Goal: Task Accomplishment & Management: Complete application form

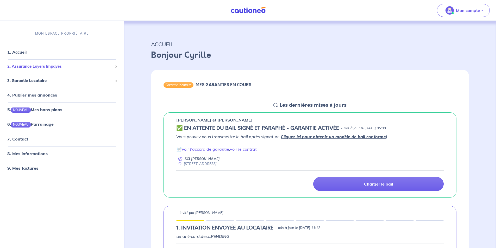
click at [83, 65] on span "2. Assurance Loyers Impayés" at bounding box center [60, 67] width 106 height 6
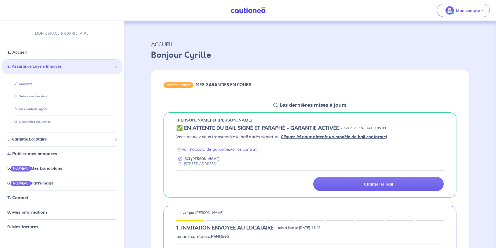
click at [27, 82] on link "Souscrire" at bounding box center [22, 84] width 20 height 4
click at [102, 141] on span "3. Garantie Locataire" at bounding box center [60, 140] width 106 height 6
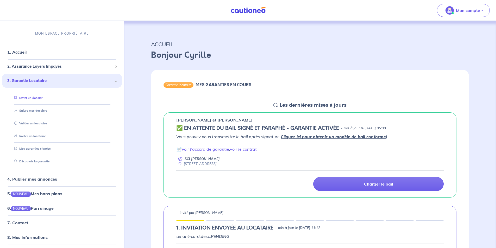
click at [27, 99] on link "Tester un dossier" at bounding box center [27, 98] width 30 height 4
click at [100, 66] on span "2. Assurance Loyers Impayés" at bounding box center [60, 67] width 106 height 6
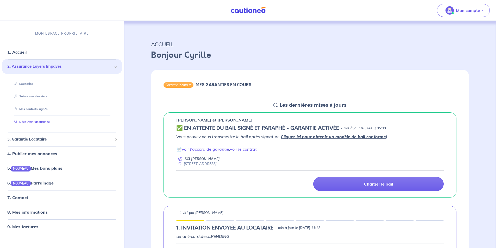
click at [39, 124] on link "Découvrir l'assurance" at bounding box center [31, 122] width 38 height 4
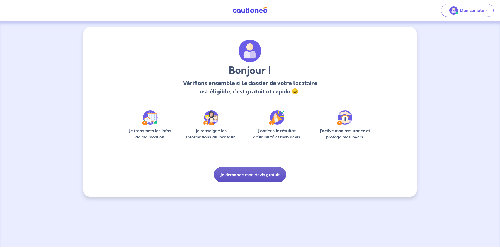
click at [256, 175] on button "Je demande mon devis gratuit" at bounding box center [250, 174] width 72 height 15
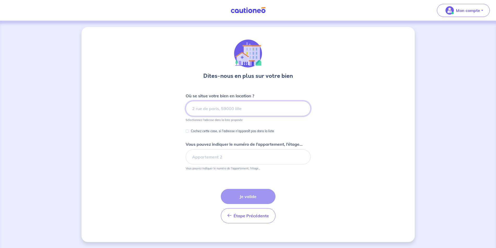
click at [262, 108] on input at bounding box center [248, 108] width 125 height 15
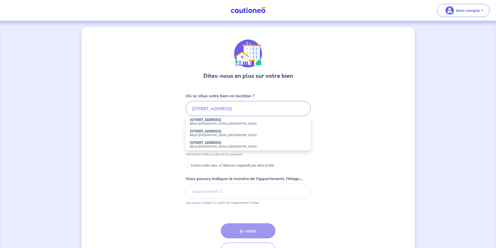
click at [243, 122] on small "68210 Dannemarie, France" at bounding box center [248, 124] width 117 height 4
type input "12 Rue de Cernay, 68210 Dannemarie, France"
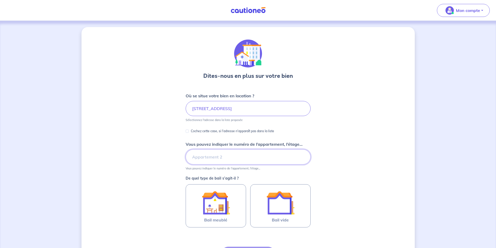
click at [236, 162] on input "Vous pouvez indiquer le numéro de l’appartement, l’étage..." at bounding box center [248, 157] width 125 height 15
type input "Etage 1"
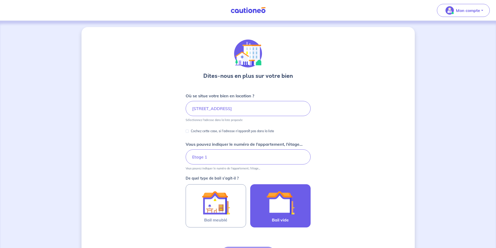
click at [292, 202] on img at bounding box center [281, 203] width 28 height 28
click at [0, 0] on input "Bail vide" at bounding box center [0, 0] width 0 height 0
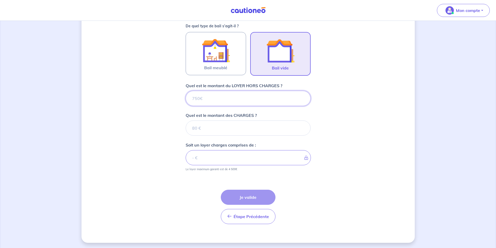
scroll to position [153, 0]
click at [243, 96] on input "Quel est le montant du LOYER HORS CHARGES ?" at bounding box center [248, 97] width 125 height 15
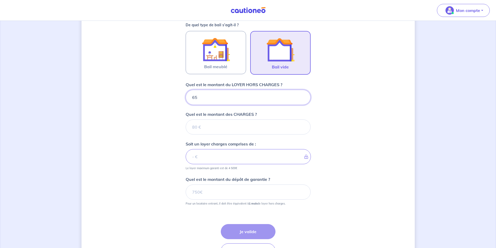
type input "650"
click at [255, 128] on input "Quel est le montant des CHARGES ?" at bounding box center [248, 127] width 125 height 15
type input "20"
type input "670"
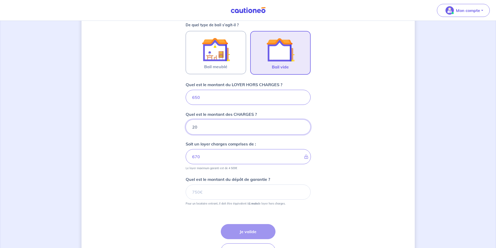
type input "20"
click at [281, 191] on input "Quel est le montant du dépôt de garantie ?" at bounding box center [248, 192] width 125 height 15
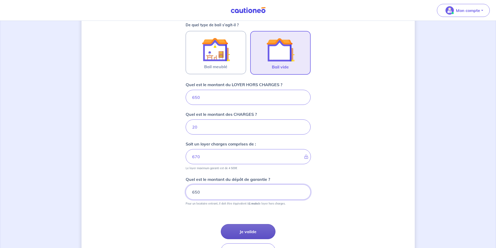
type input "650"
click at [266, 227] on button "Je valide" at bounding box center [248, 231] width 55 height 15
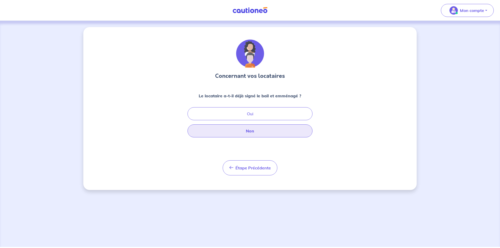
click at [257, 133] on button "Non" at bounding box center [250, 131] width 125 height 13
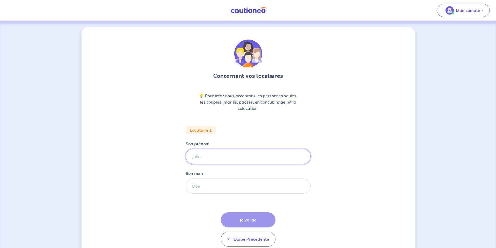
click at [247, 159] on input "Son prénom" at bounding box center [248, 156] width 125 height 15
type input "jessica"
click at [231, 183] on input "Son nom" at bounding box center [248, 186] width 125 height 15
click at [360, 140] on div "Concernant vos locataires 💡 Pour info : nous acceptons les personnes seules, le…" at bounding box center [248, 146] width 333 height 239
click at [219, 190] on input "Son nom" at bounding box center [248, 186] width 125 height 15
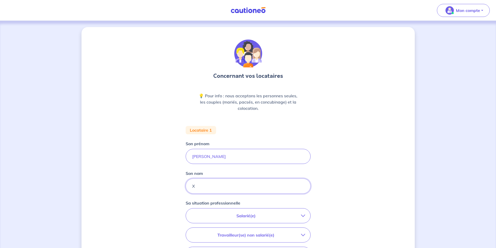
type input "X"
click at [251, 219] on button "Salarié(e)" at bounding box center [248, 216] width 125 height 15
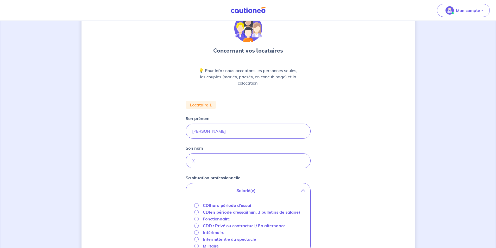
scroll to position [52, 0]
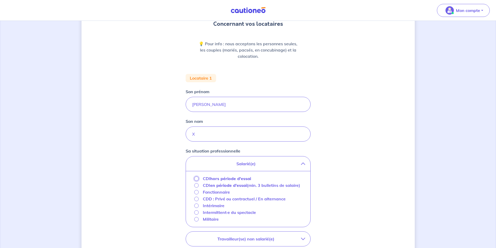
click at [197, 180] on input "CDI hors période d'essai" at bounding box center [196, 179] width 4 height 4
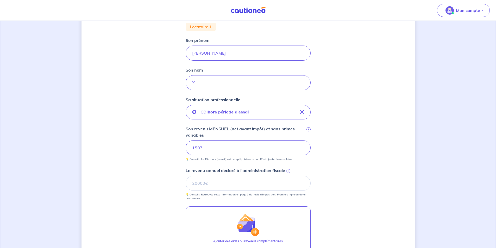
scroll to position [104, 0]
click at [151, 194] on div "Concernant vos locataires 💡 Pour info : nous acceptons les personnes seules, le…" at bounding box center [248, 126] width 333 height 407
click at [210, 186] on input "Le revenu annuel déclaré à l'administration fiscale i" at bounding box center [248, 182] width 125 height 15
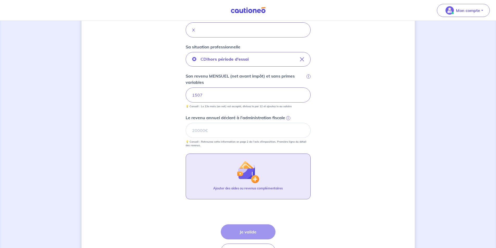
scroll to position [192, 0]
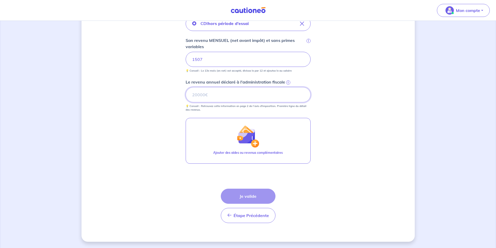
click at [262, 97] on input "Le revenu annuel déclaré à l'administration fiscale i" at bounding box center [248, 94] width 125 height 15
type input "18000"
click at [262, 196] on button "Je valide" at bounding box center [248, 196] width 55 height 15
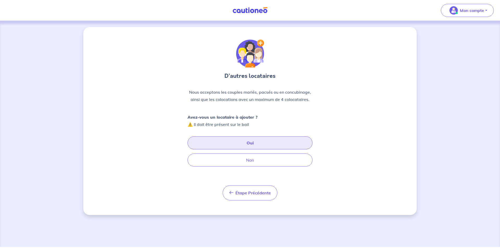
click at [259, 143] on button "Oui" at bounding box center [250, 143] width 125 height 13
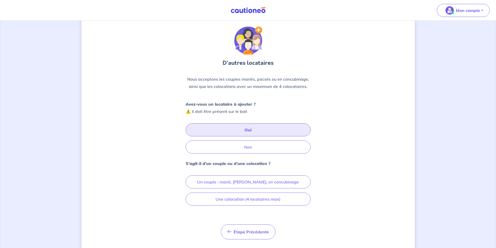
scroll to position [25, 0]
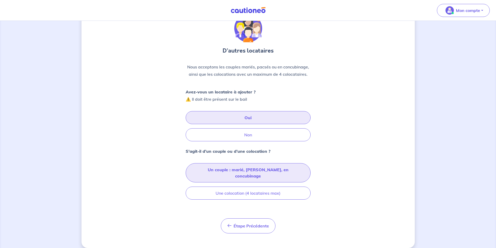
click at [253, 172] on button "Un couple : marié, pacsé, en concubinage" at bounding box center [248, 172] width 125 height 19
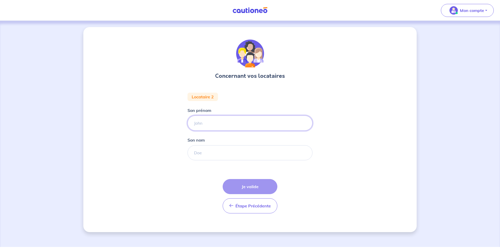
click at [243, 128] on input "Son prénom" at bounding box center [250, 123] width 125 height 15
type input "ug"
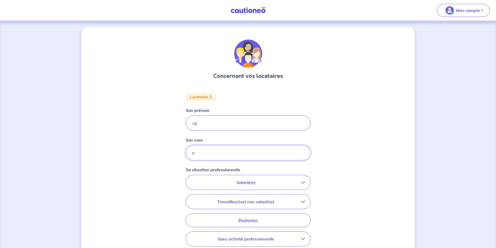
type input "o"
click at [242, 182] on p "Salarié(e)" at bounding box center [246, 183] width 110 height 6
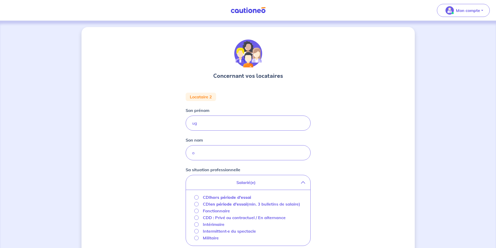
click at [237, 197] on strong "hors période d'essai" at bounding box center [230, 197] width 41 height 5
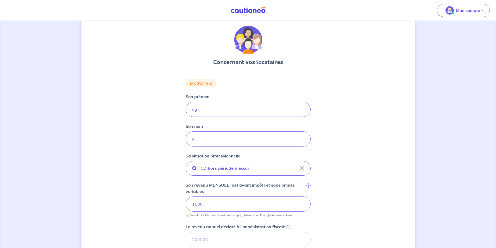
scroll to position [26, 0]
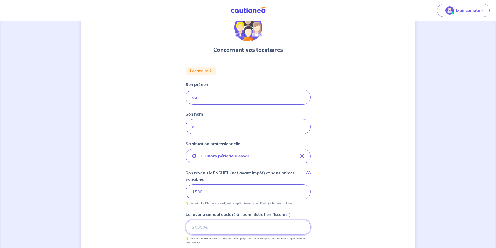
click at [215, 225] on input "Le revenu annuel déclaré à l'administration fiscale i" at bounding box center [248, 227] width 125 height 15
type input "18000"
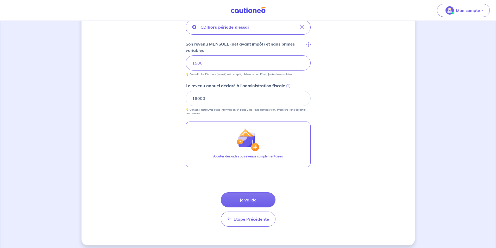
scroll to position [156, 0]
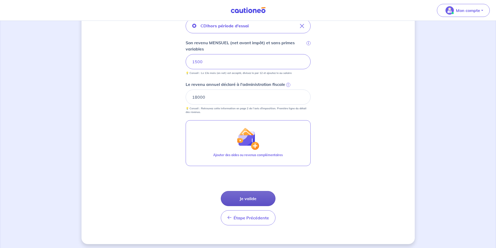
click at [234, 203] on button "Je valide" at bounding box center [248, 198] width 55 height 15
